Goal: Task Accomplishment & Management: Manage account settings

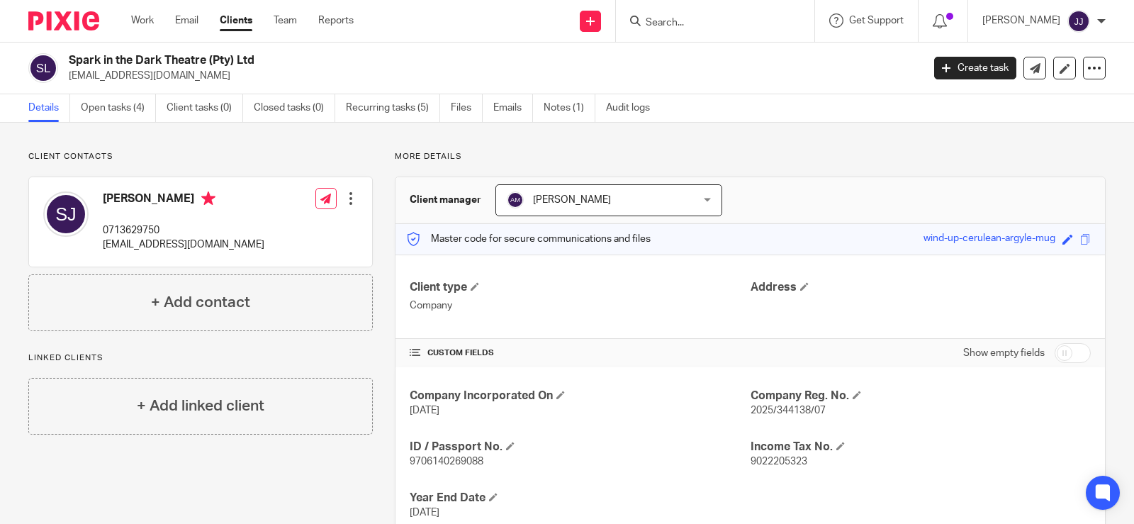
click at [696, 19] on input "Search" at bounding box center [708, 23] width 128 height 13
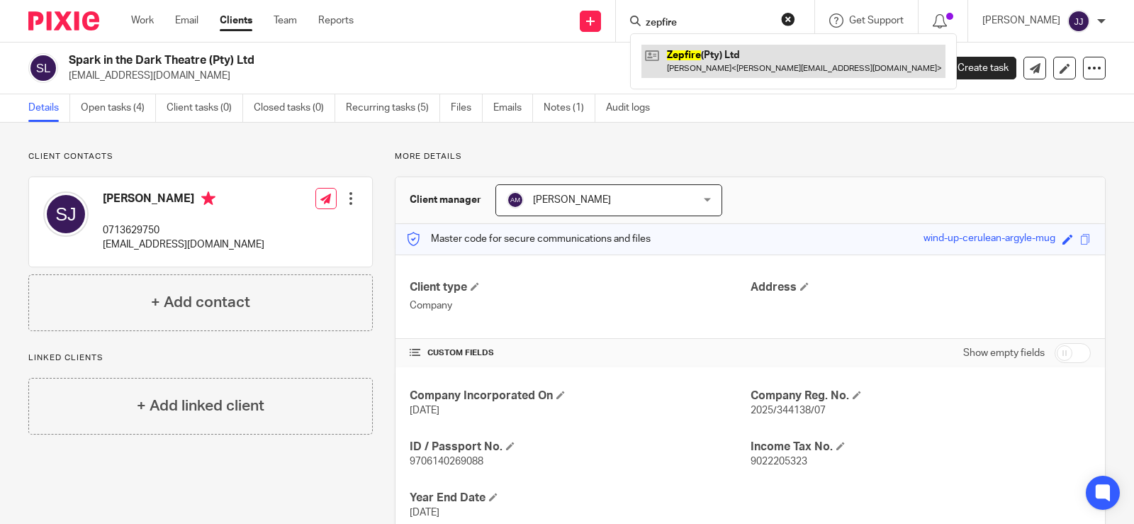
type input "zepfire"
click at [727, 58] on link at bounding box center [793, 61] width 304 height 33
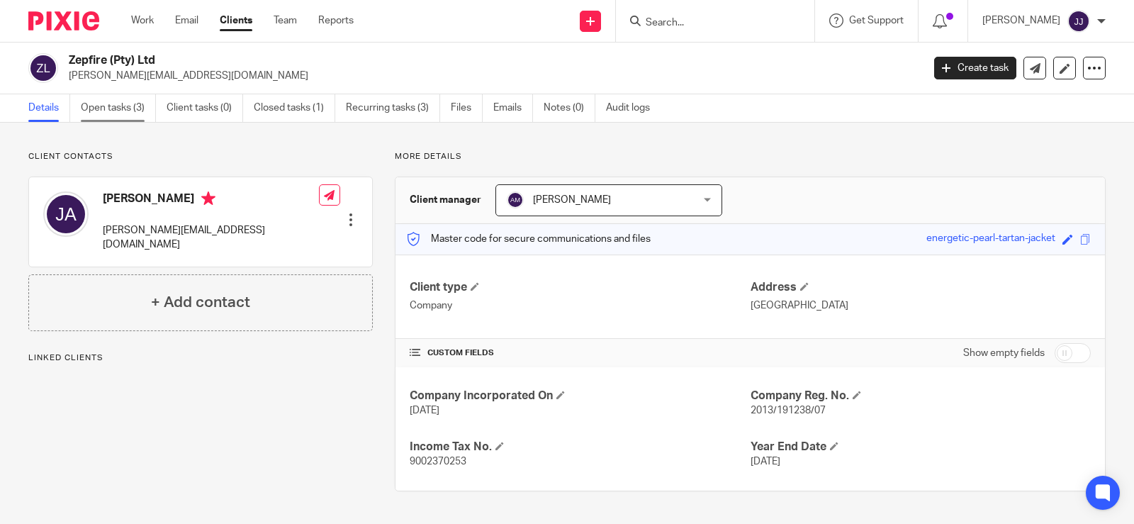
click at [83, 113] on link "Open tasks (3)" at bounding box center [118, 108] width 75 height 28
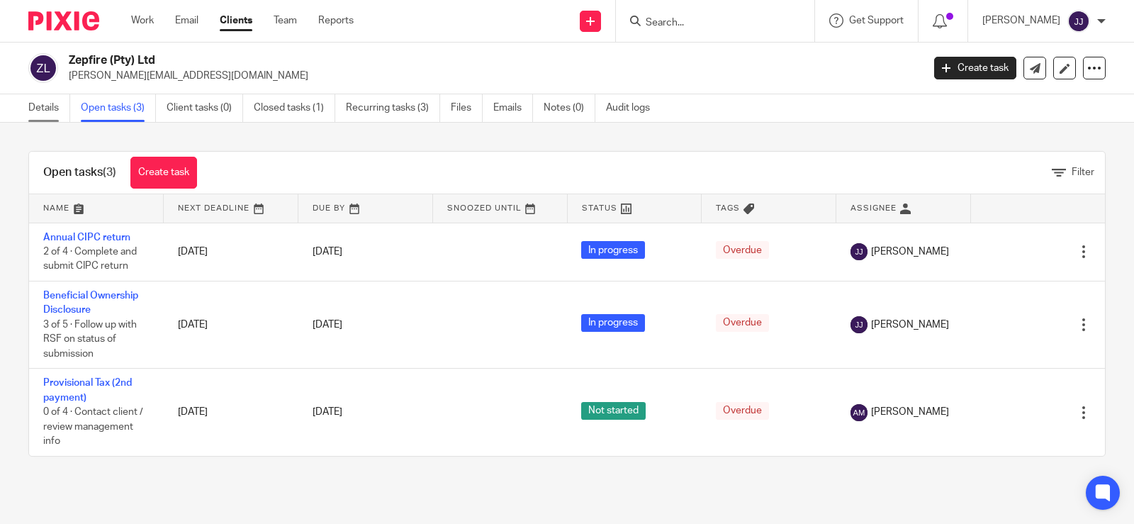
click at [38, 115] on link "Details" at bounding box center [49, 108] width 42 height 28
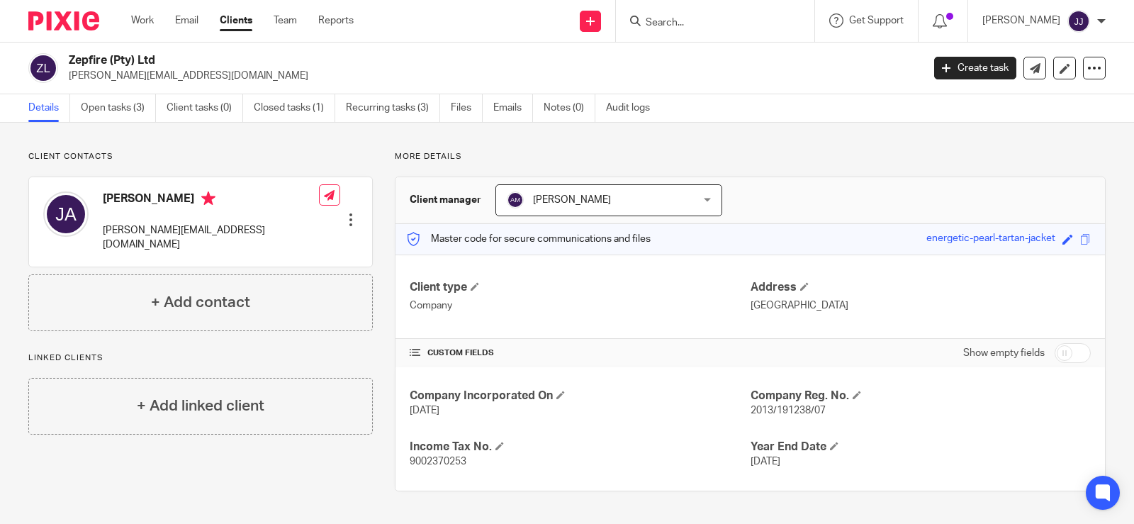
click at [780, 416] on p "2013/191238/07" at bounding box center [921, 410] width 340 height 14
copy p "2013/191238/07"
